Goal: Navigation & Orientation: Go to known website

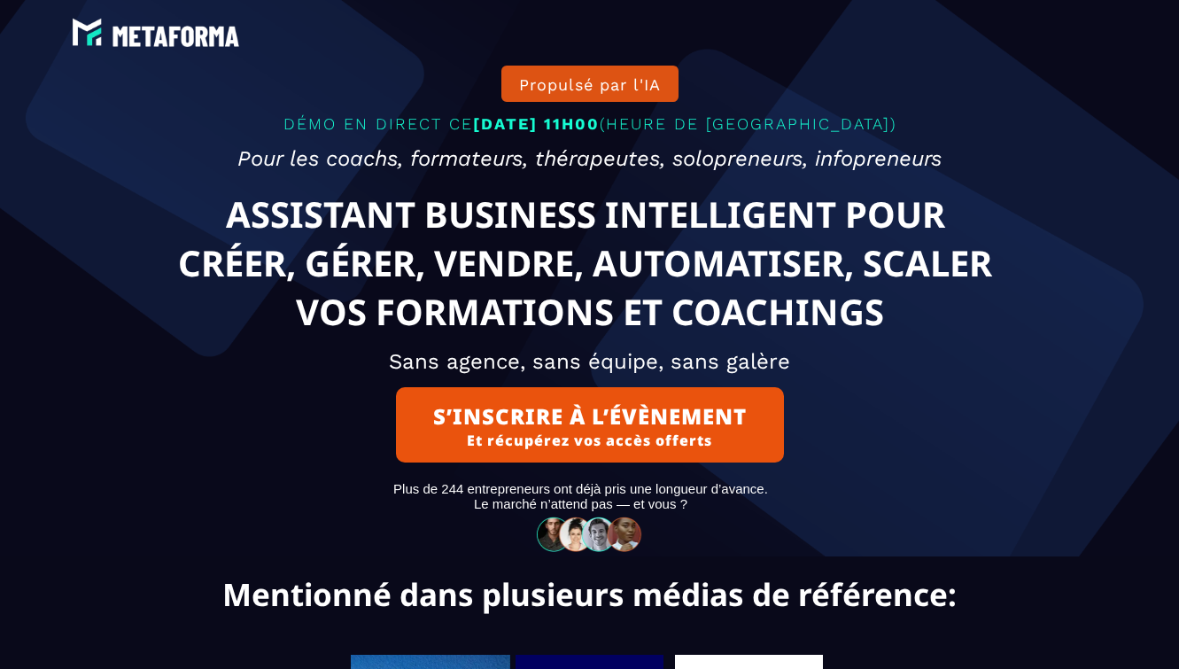
click at [652, 22] on div at bounding box center [590, 32] width 1080 height 39
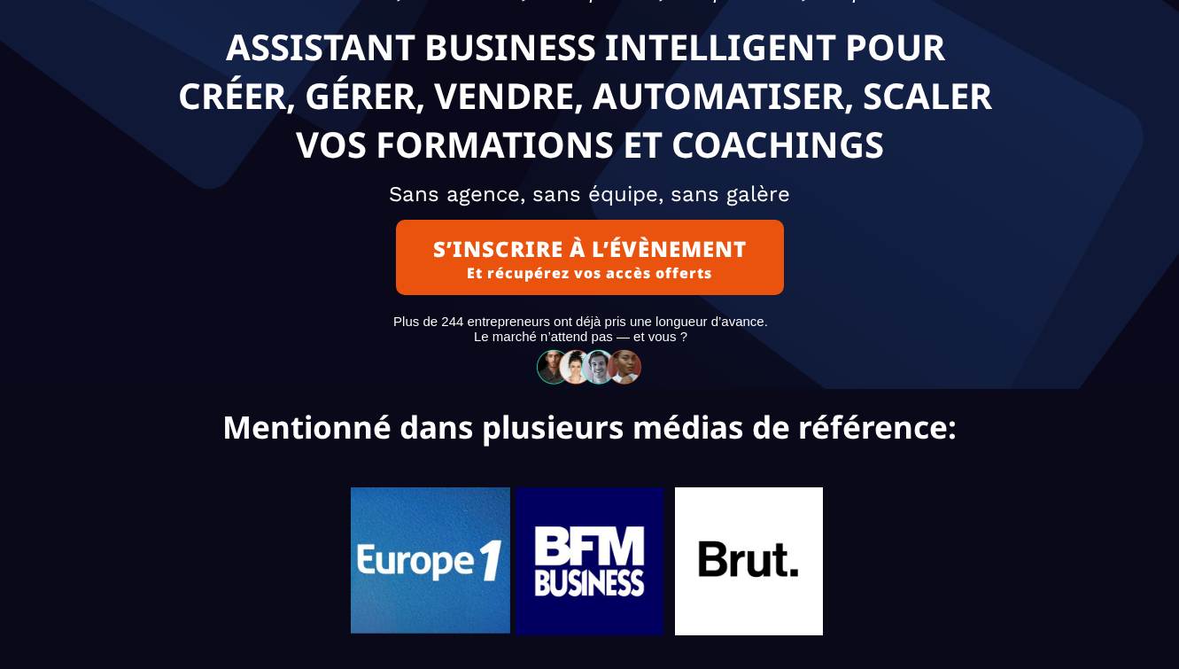
scroll to position [146, 0]
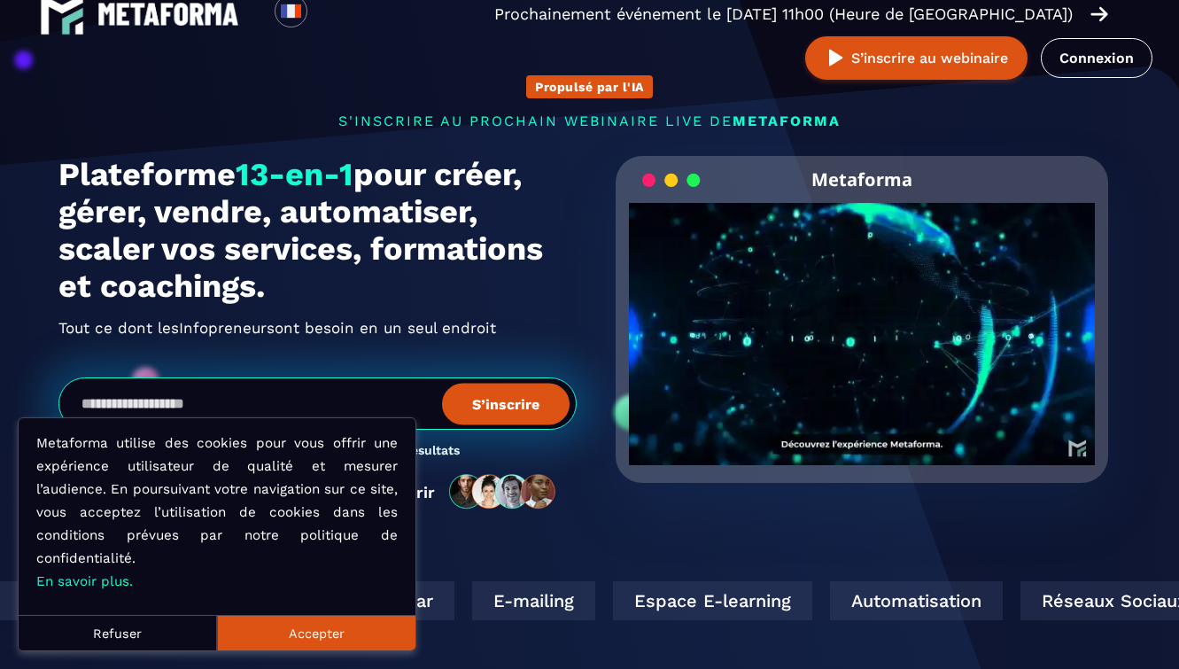
scroll to position [27, 0]
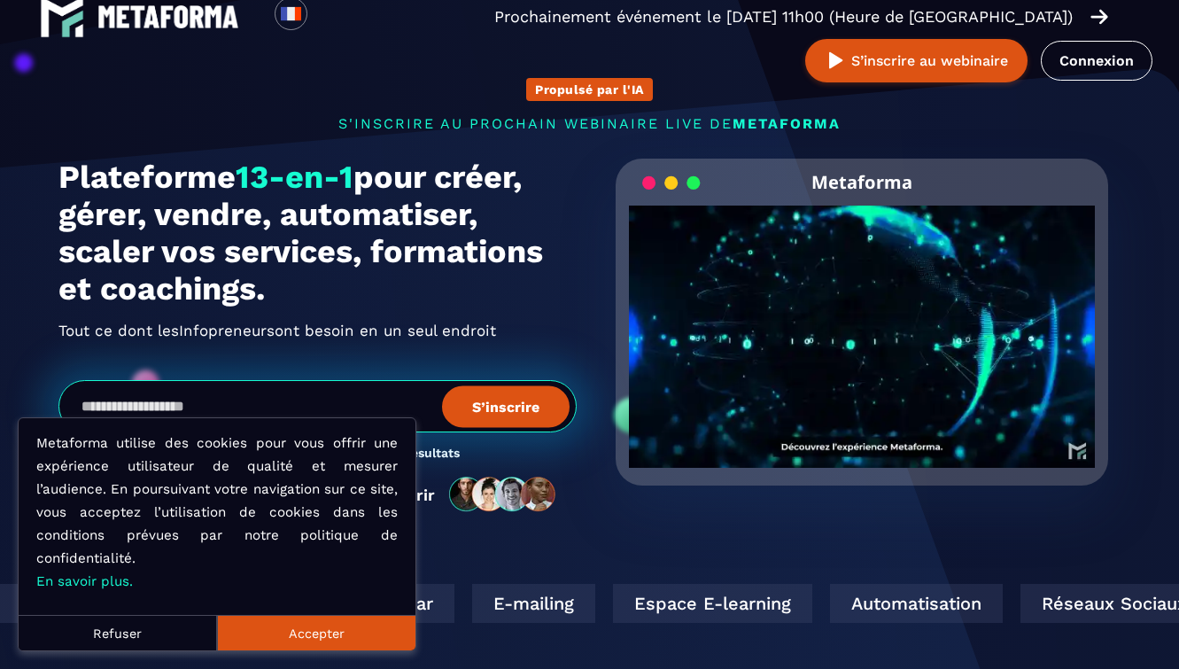
click at [347, 634] on button "Accepter" at bounding box center [316, 632] width 198 height 35
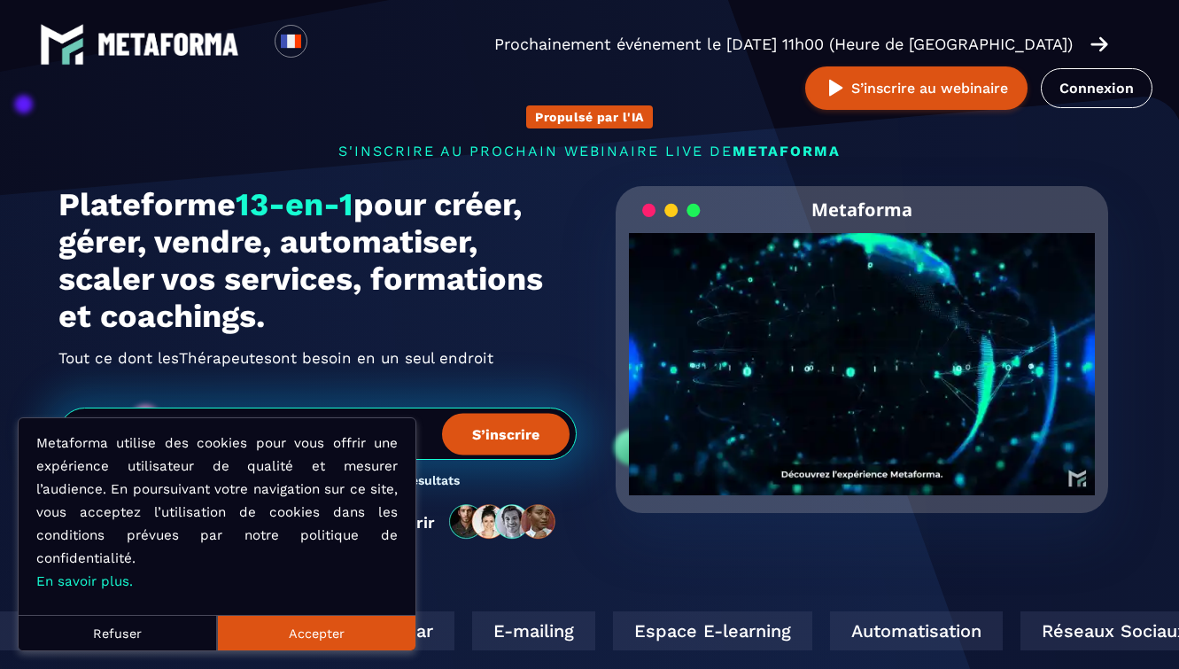
click at [329, 634] on button "Accepter" at bounding box center [316, 632] width 198 height 35
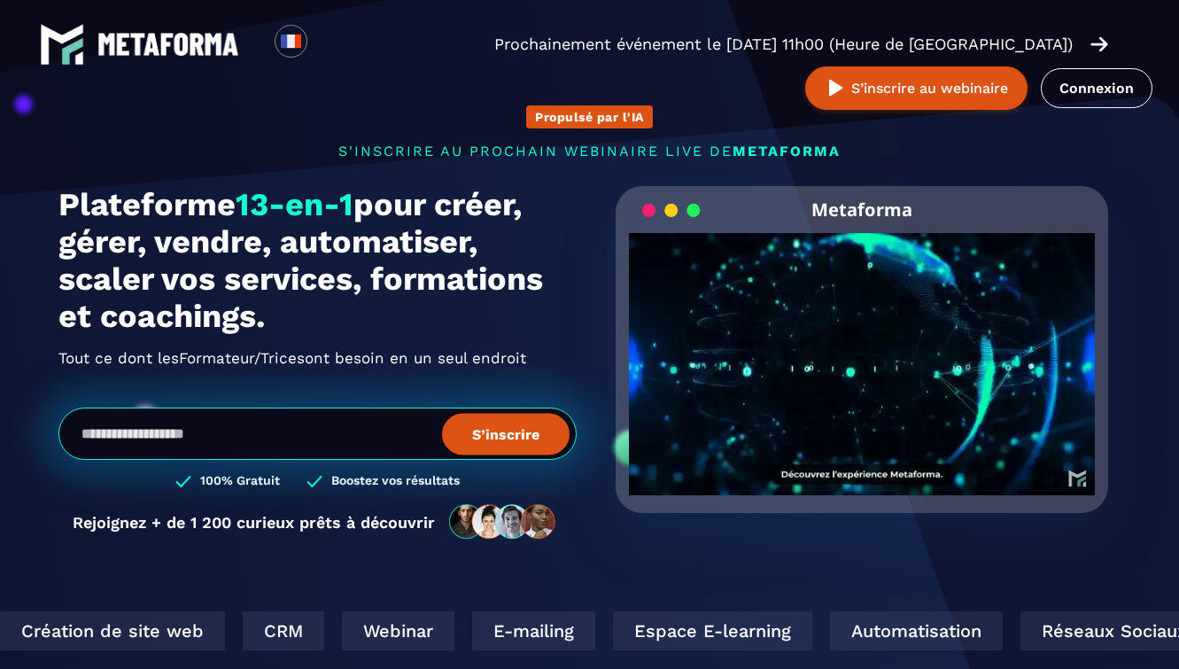
click at [208, 49] on img at bounding box center [168, 44] width 142 height 23
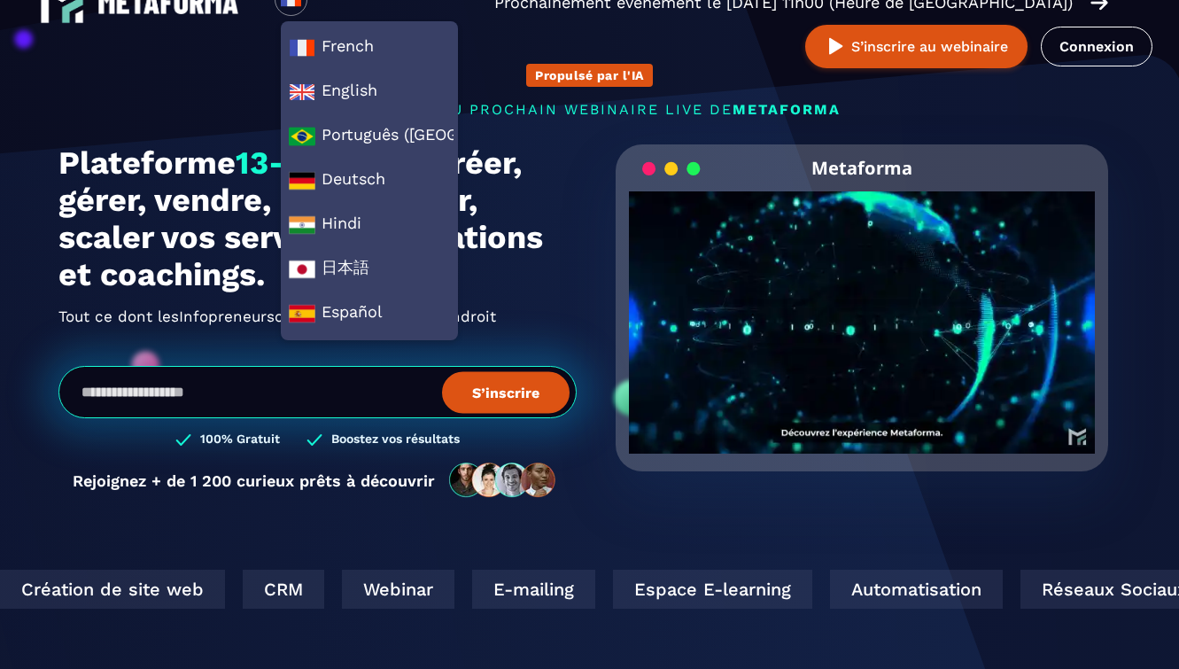
scroll to position [47, 0]
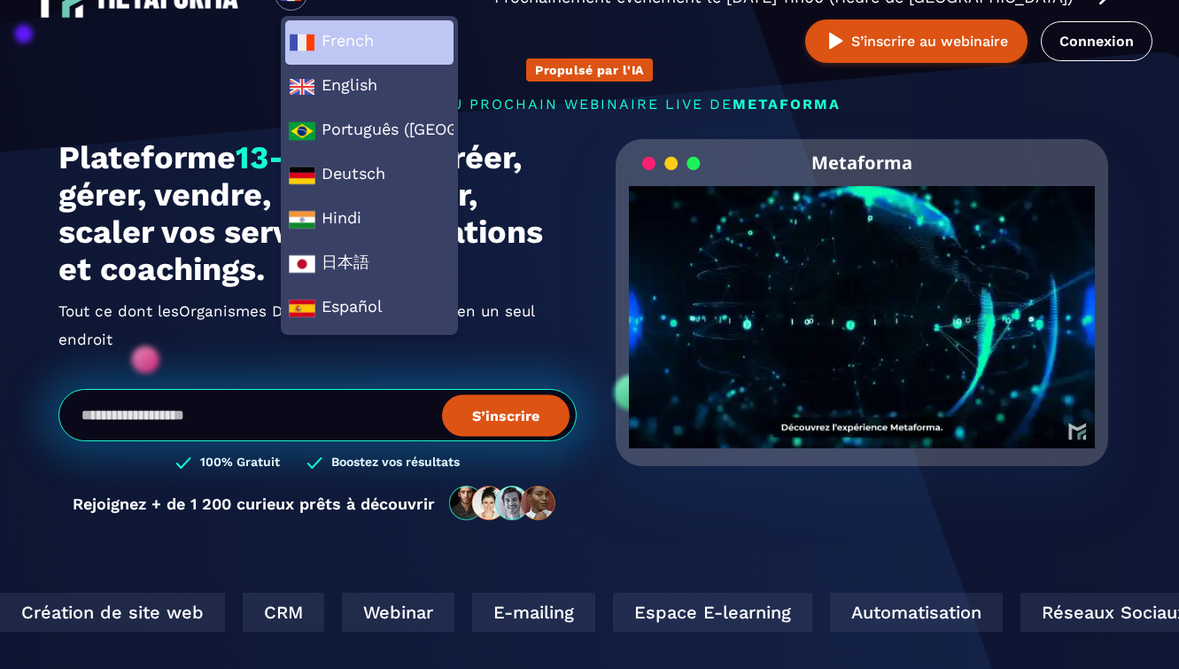
click at [376, 35] on span "French" at bounding box center [369, 42] width 161 height 27
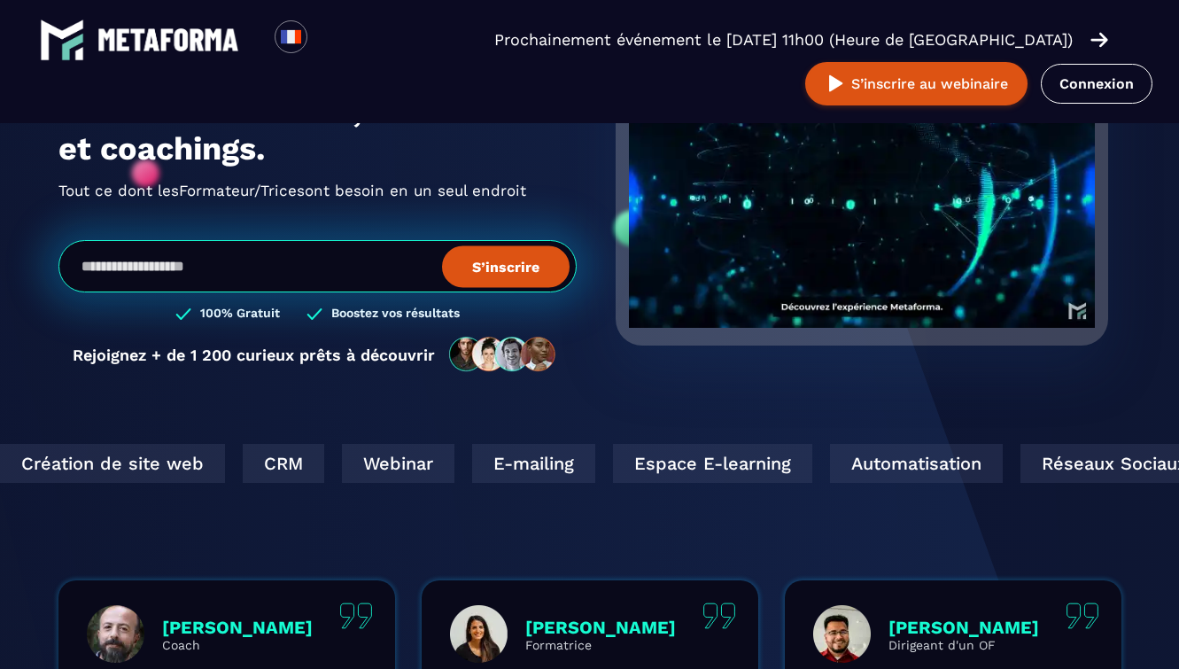
scroll to position [102, 0]
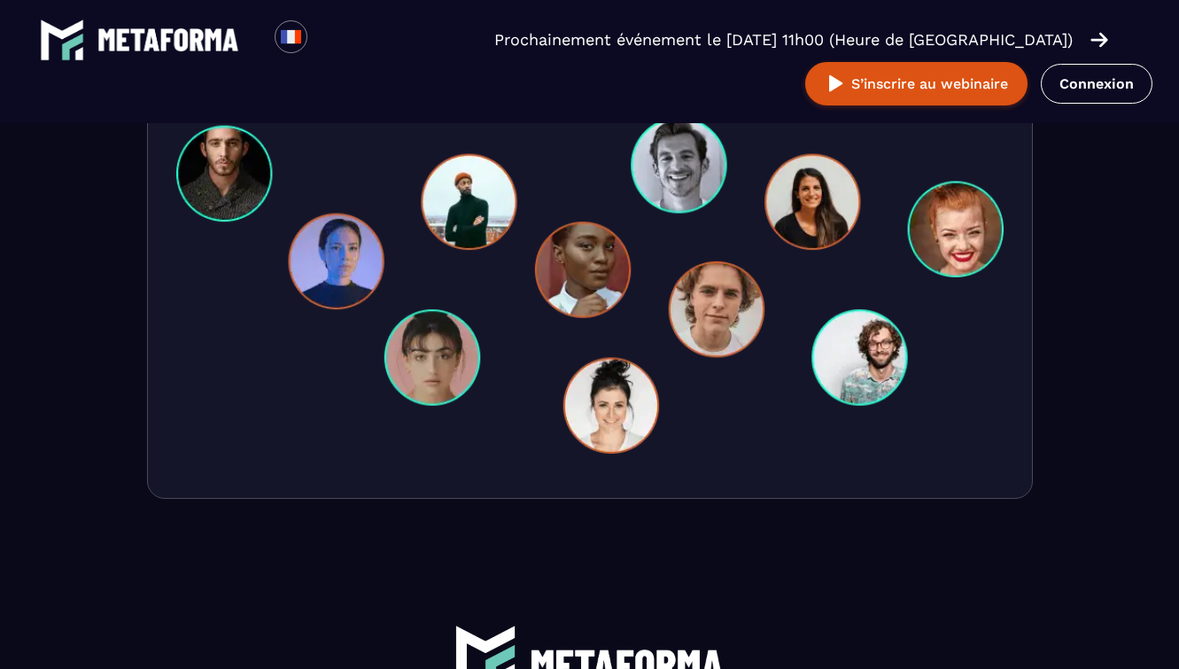
scroll to position [6341, 0]
